Goal: Task Accomplishment & Management: Use online tool/utility

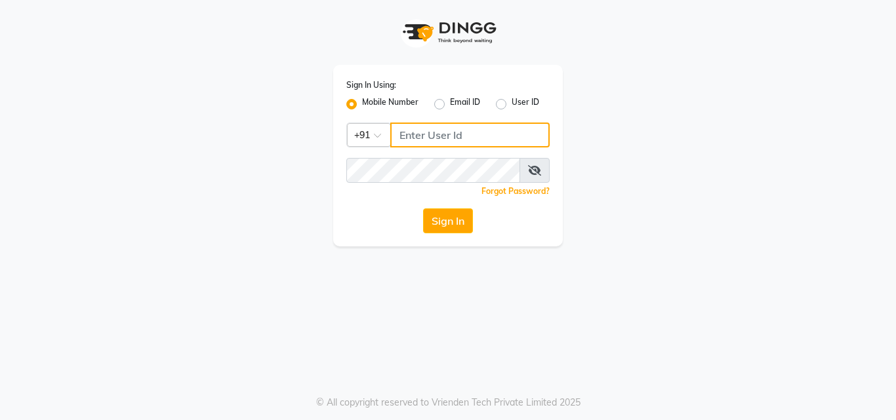
type input "7718926666"
click at [463, 233] on div "Sign In Using: Mobile Number Email ID User ID Country Code × [PHONE_NUMBER] Rem…" at bounding box center [447, 156] width 229 height 182
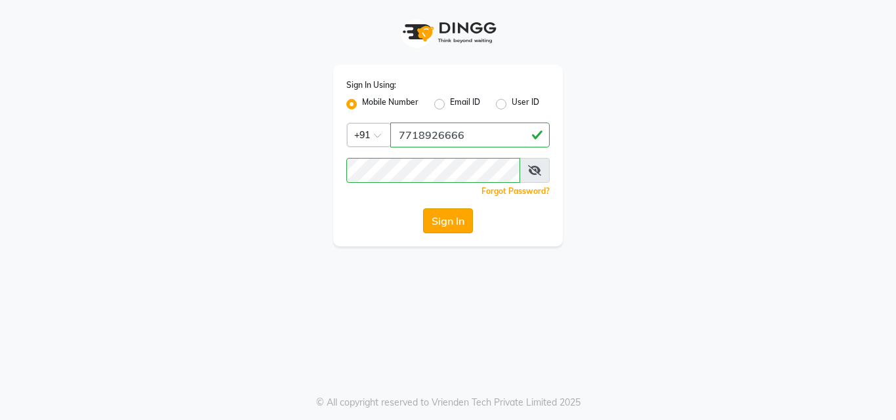
click at [462, 228] on button "Sign In" at bounding box center [448, 220] width 50 height 25
